Goal: Task Accomplishment & Management: Use online tool/utility

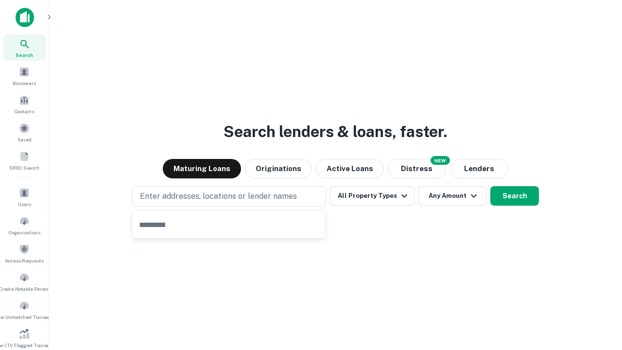
type input "**********"
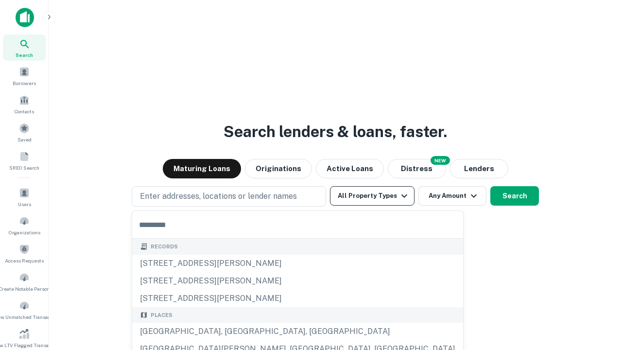
click at [372, 196] on button "All Property Types" at bounding box center [372, 195] width 85 height 19
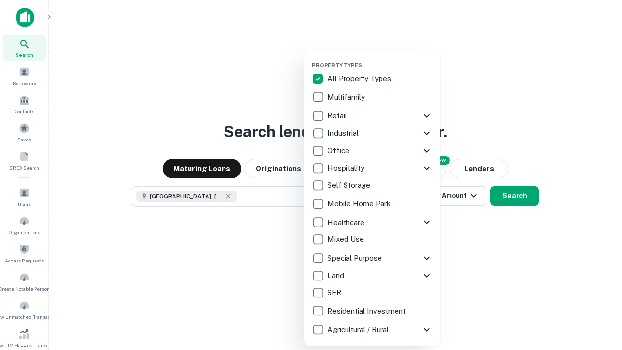
click at [380, 59] on button "button" at bounding box center [380, 59] width 136 height 0
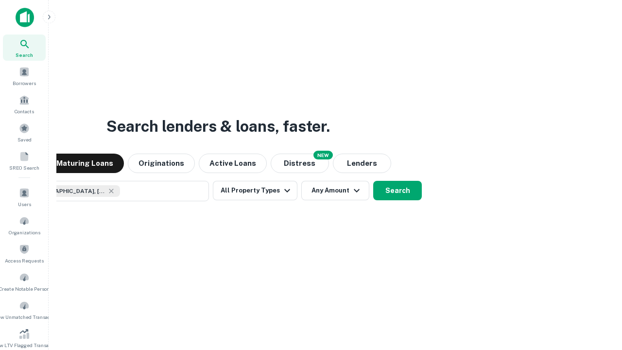
scroll to position [16, 0]
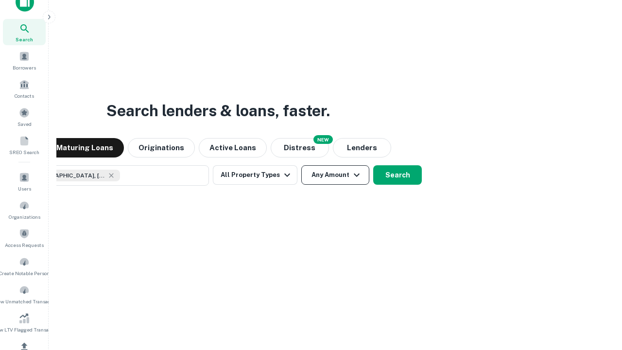
click at [301, 165] on button "Any Amount" at bounding box center [335, 174] width 68 height 19
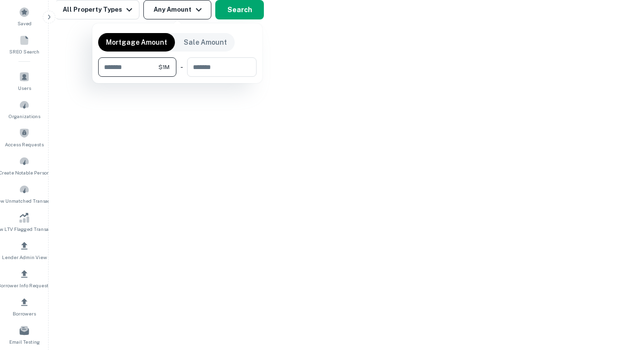
type input "*******"
click at [177, 77] on button "button" at bounding box center [177, 77] width 158 height 0
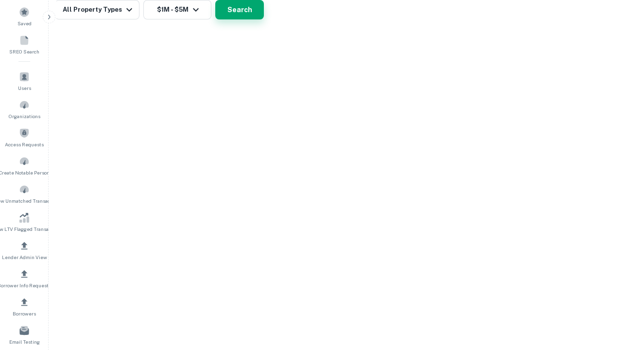
click at [264, 19] on button "Search" at bounding box center [239, 9] width 49 height 19
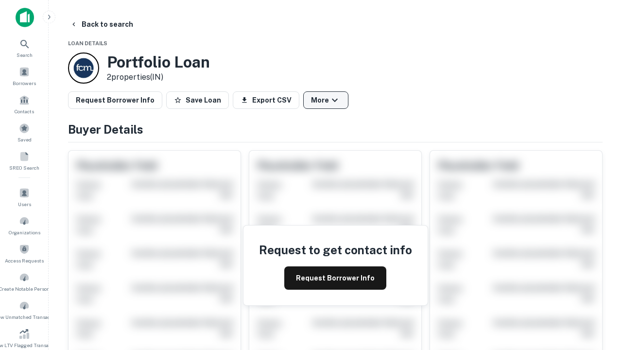
click at [325, 100] on button "More" at bounding box center [325, 99] width 45 height 17
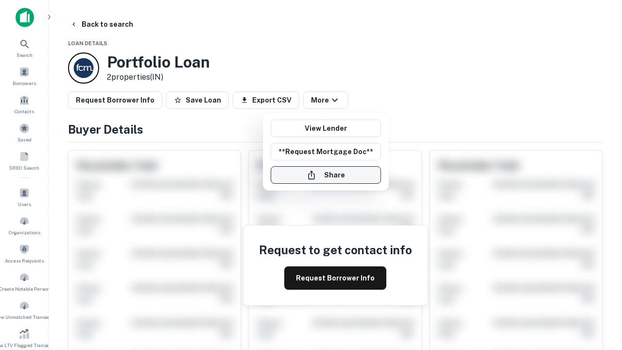
click at [325, 175] on button "Share" at bounding box center [326, 174] width 110 height 17
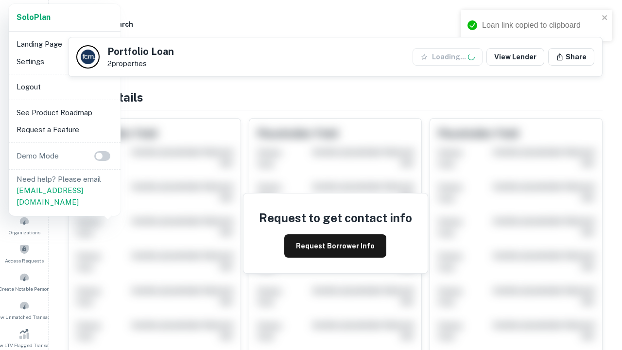
scroll to position [339, 0]
